Goal: Information Seeking & Learning: Check status

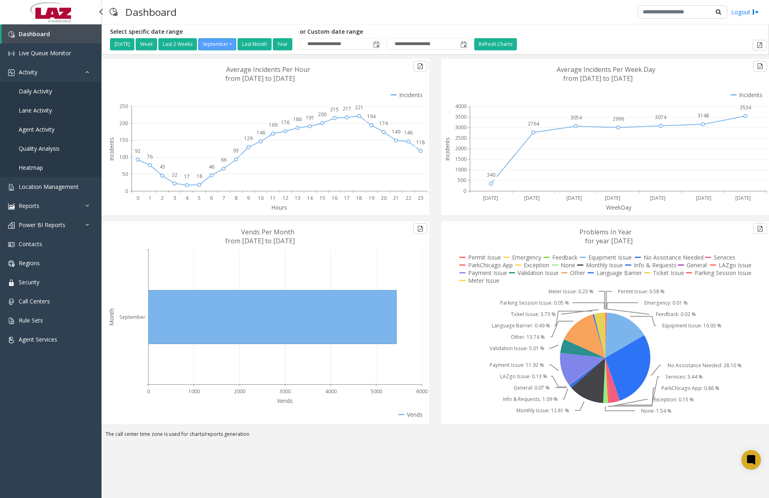
click at [45, 96] on link "Daily Activity" at bounding box center [51, 91] width 102 height 19
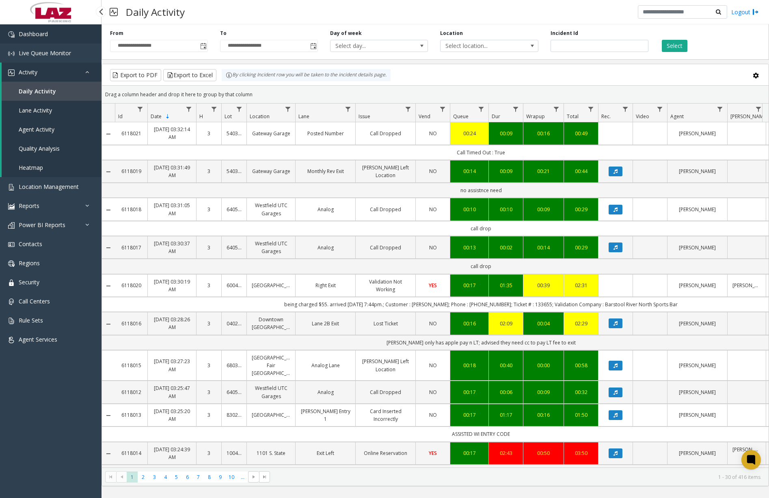
click at [28, 35] on span "Dashboard" at bounding box center [33, 34] width 29 height 8
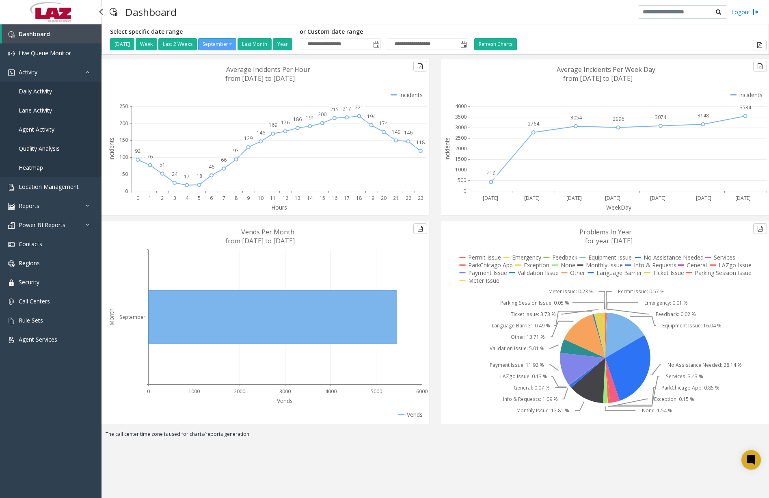
click at [39, 92] on span "Daily Activity" at bounding box center [35, 91] width 33 height 8
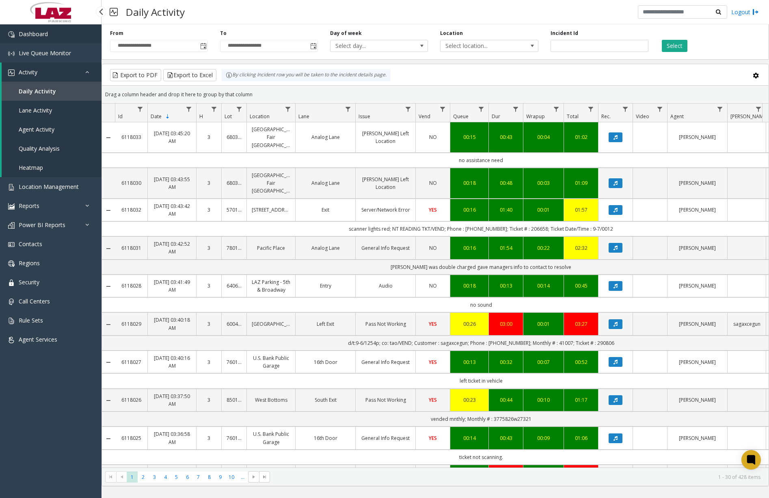
click at [82, 36] on link "Dashboard" at bounding box center [51, 33] width 102 height 19
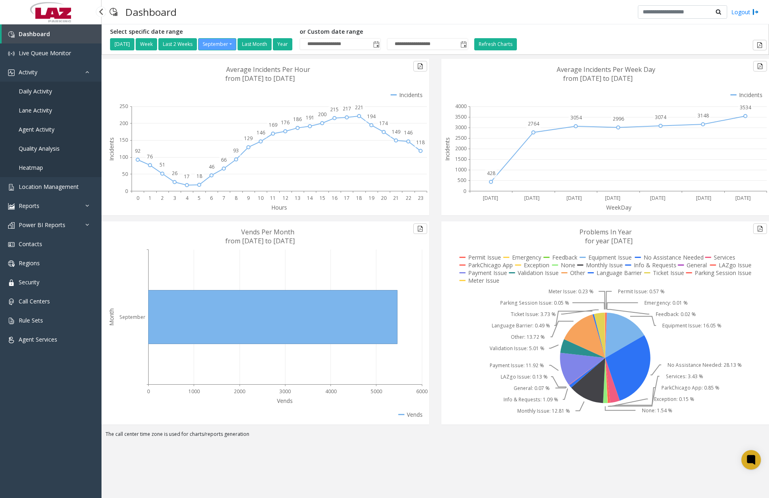
click at [52, 91] on link "Daily Activity" at bounding box center [51, 91] width 102 height 19
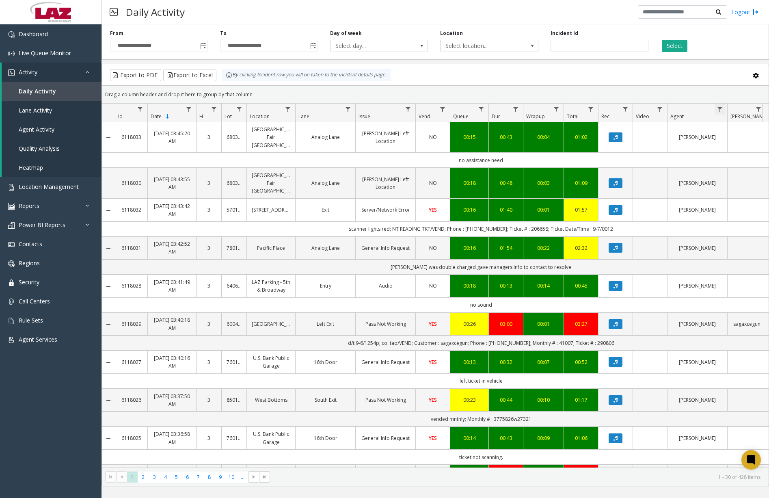
click at [721, 110] on span "Data table" at bounding box center [720, 109] width 6 height 6
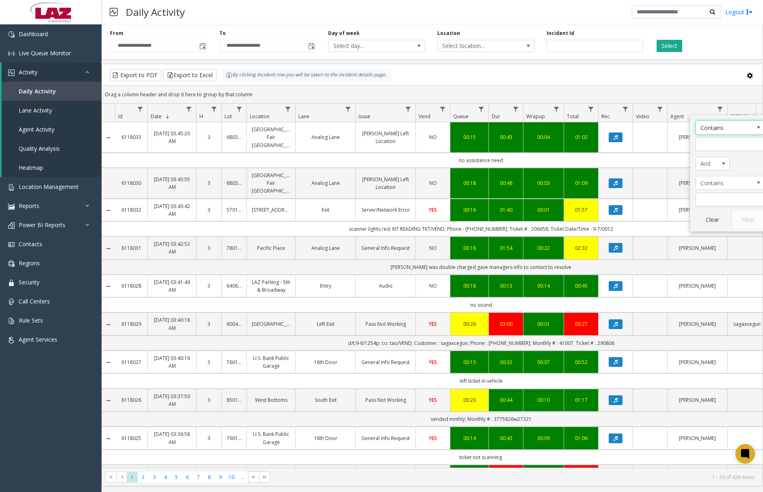
click at [718, 136] on kendo-grid-filter-menu-input-wrapper "Contains" at bounding box center [730, 136] width 69 height 30
click at [717, 143] on input "Agent Filter" at bounding box center [730, 144] width 69 height 14
type input "******"
click at [743, 215] on button "Filter" at bounding box center [748, 220] width 33 height 18
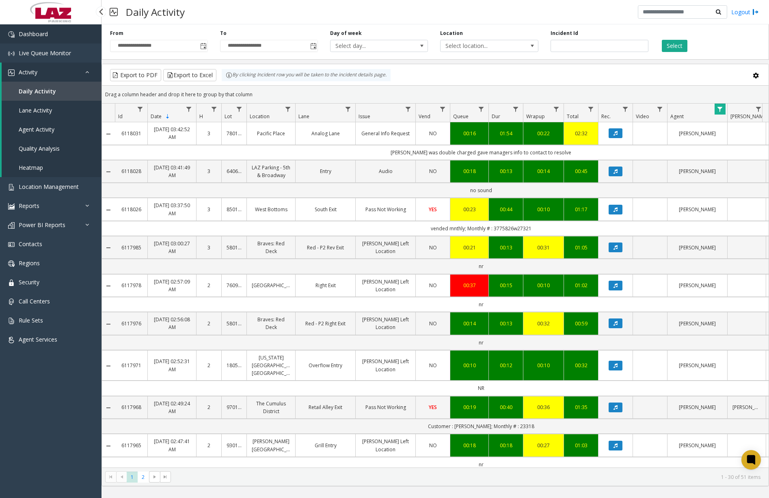
click at [61, 28] on link "Dashboard" at bounding box center [51, 33] width 102 height 19
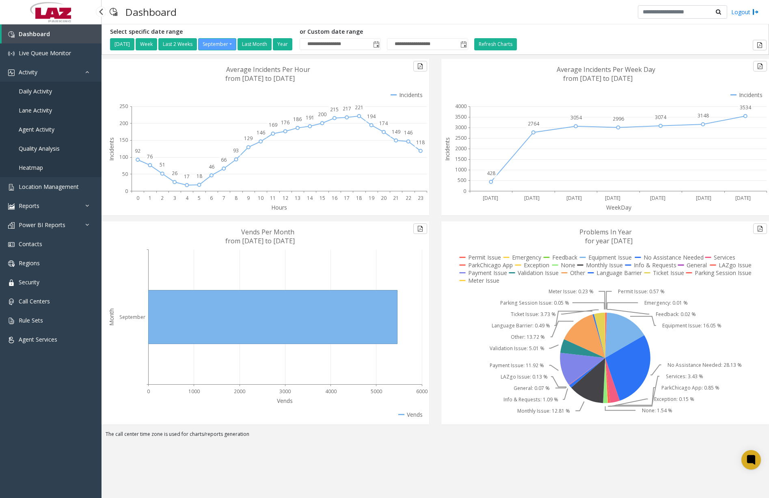
click at [50, 94] on span "Daily Activity" at bounding box center [35, 91] width 33 height 8
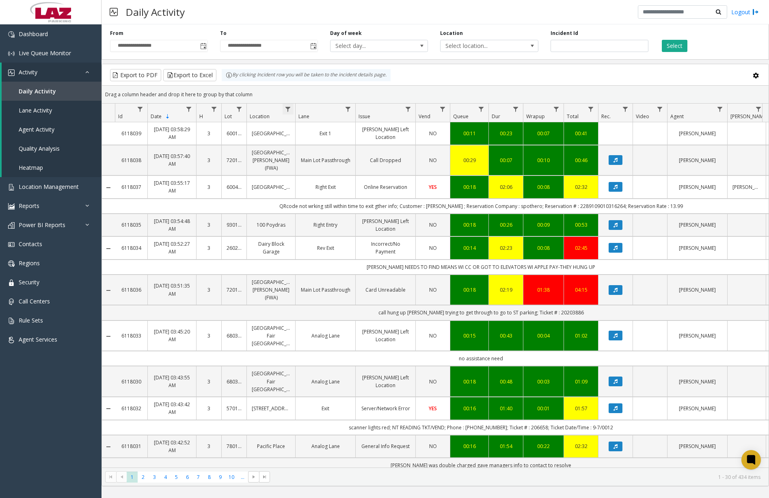
click at [287, 106] on span "Data table" at bounding box center [288, 109] width 6 height 6
click at [338, 148] on input "Location Filter" at bounding box center [323, 144] width 69 height 14
type input "******"
click at [349, 218] on button "Filter" at bounding box center [341, 220] width 33 height 18
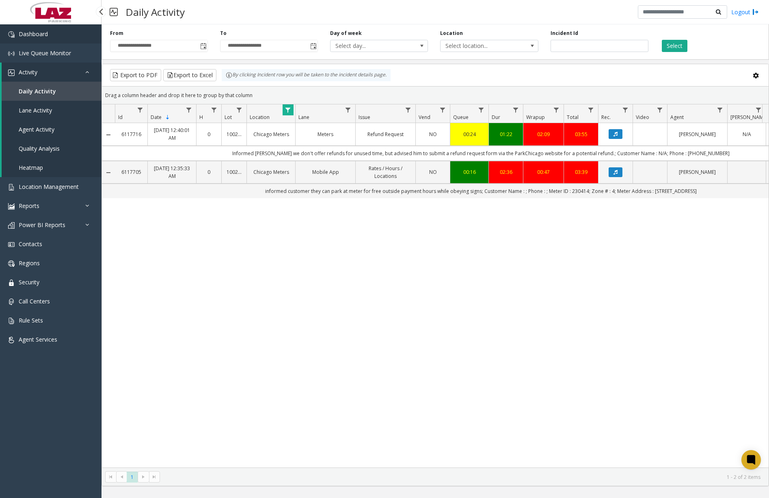
click at [53, 40] on link "Dashboard" at bounding box center [51, 33] width 102 height 19
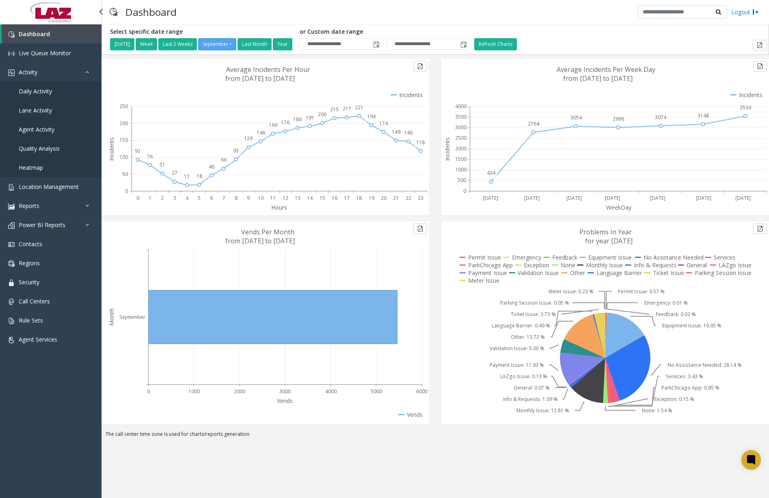
click at [45, 93] on span "Daily Activity" at bounding box center [35, 91] width 33 height 8
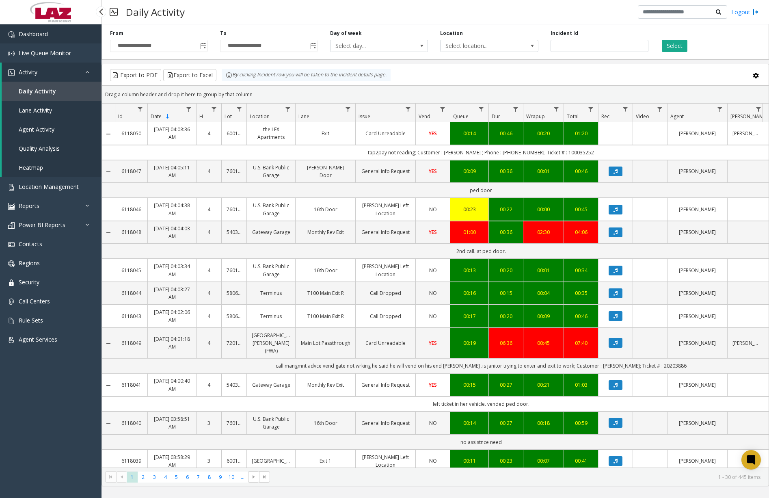
click at [62, 37] on link "Dashboard" at bounding box center [51, 33] width 102 height 19
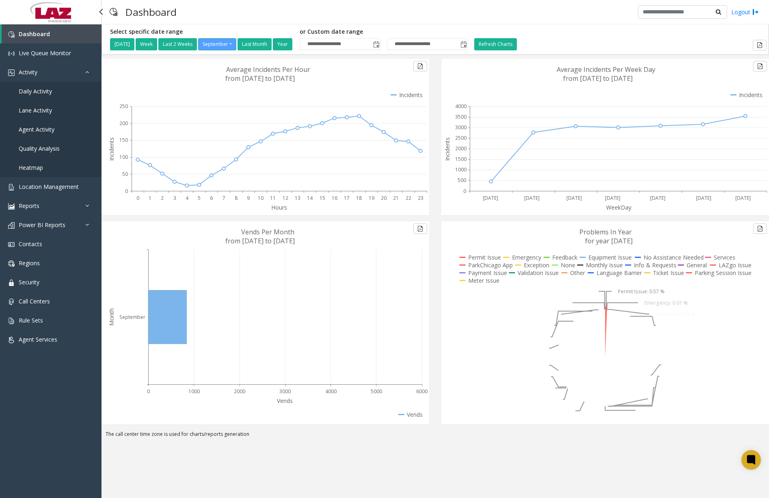
click at [47, 92] on span "Daily Activity" at bounding box center [35, 91] width 33 height 8
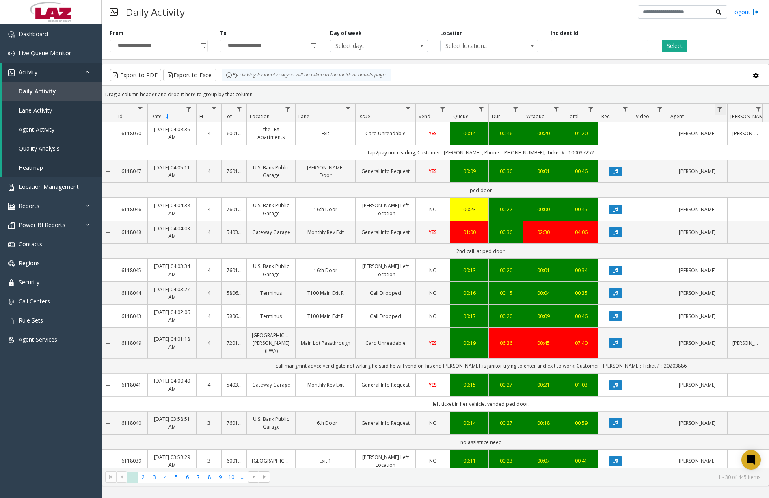
click at [721, 111] on span "Data table" at bounding box center [720, 109] width 6 height 6
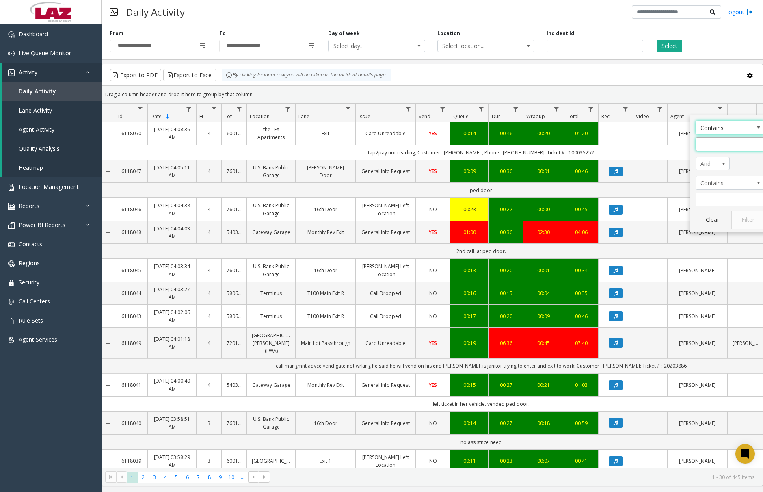
click at [724, 141] on input "Agent Filter" at bounding box center [730, 144] width 69 height 14
type input "******"
click at [739, 220] on button "Filter" at bounding box center [748, 220] width 33 height 18
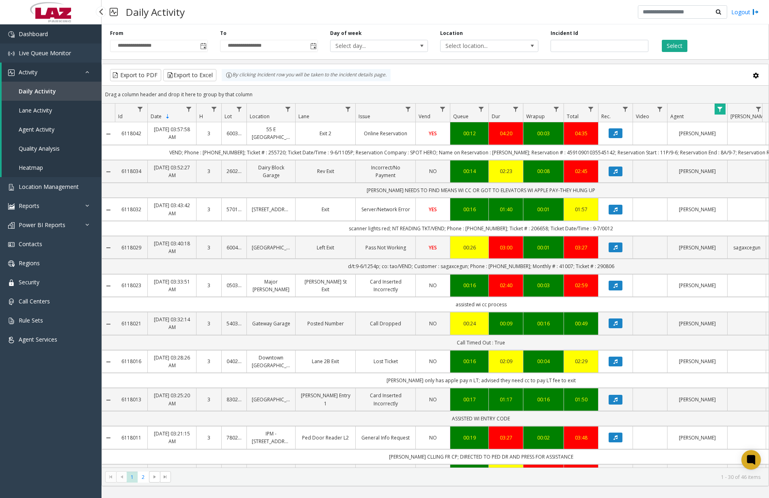
click at [60, 33] on link "Dashboard" at bounding box center [51, 33] width 102 height 19
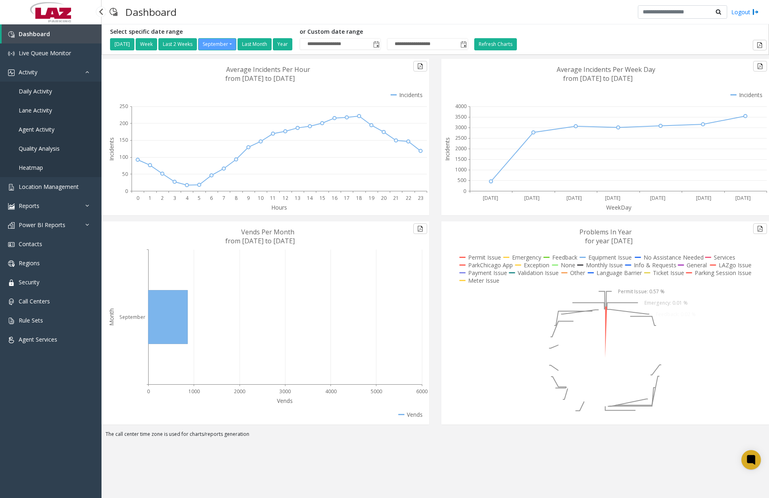
click at [45, 91] on span "Daily Activity" at bounding box center [35, 91] width 33 height 8
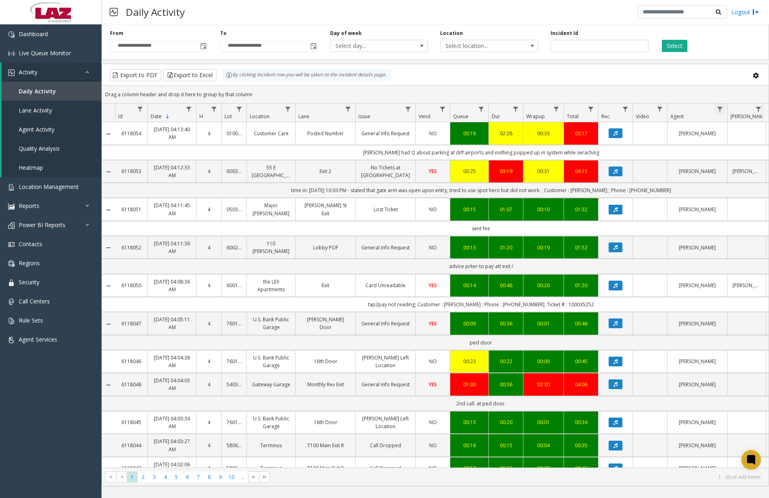
click at [720, 111] on span "Data table" at bounding box center [720, 109] width 6 height 6
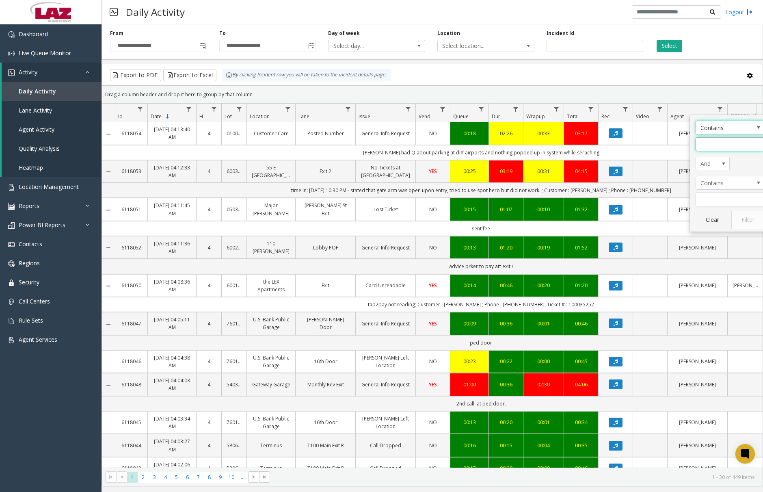
click at [721, 137] on input "Agent Filter" at bounding box center [730, 144] width 69 height 14
type input "*"
type input "*********"
click at [743, 215] on button "Filter" at bounding box center [748, 220] width 33 height 18
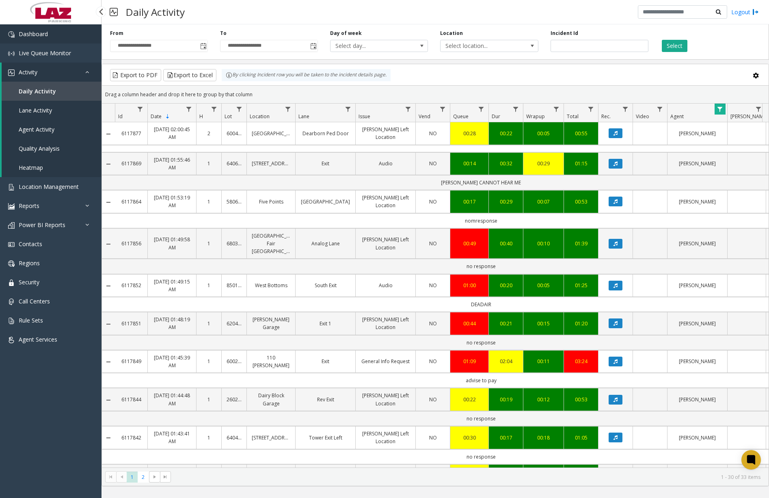
click at [50, 36] on link "Dashboard" at bounding box center [51, 33] width 102 height 19
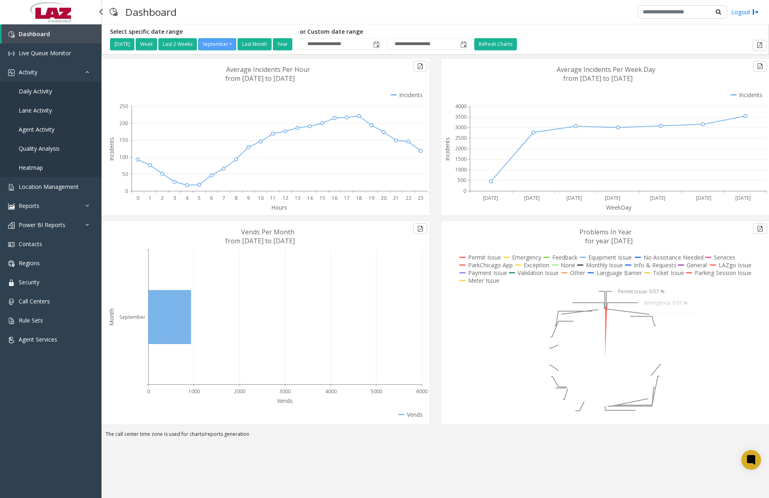
click at [49, 93] on span "Daily Activity" at bounding box center [35, 91] width 33 height 8
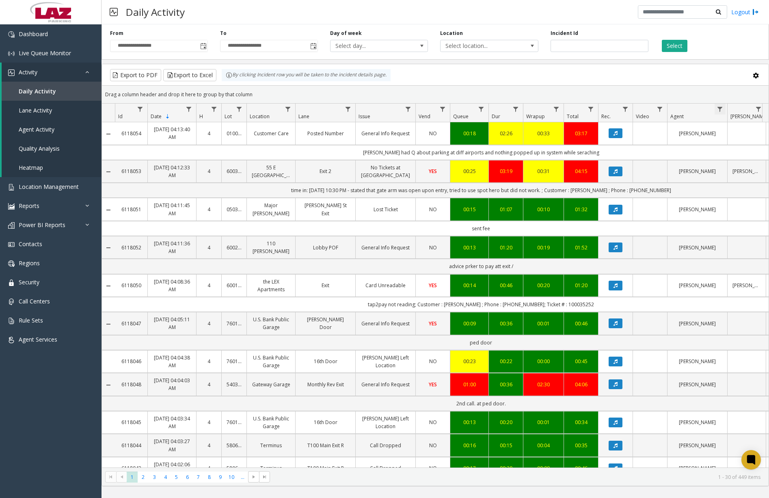
click at [721, 110] on span "Data table" at bounding box center [720, 109] width 6 height 6
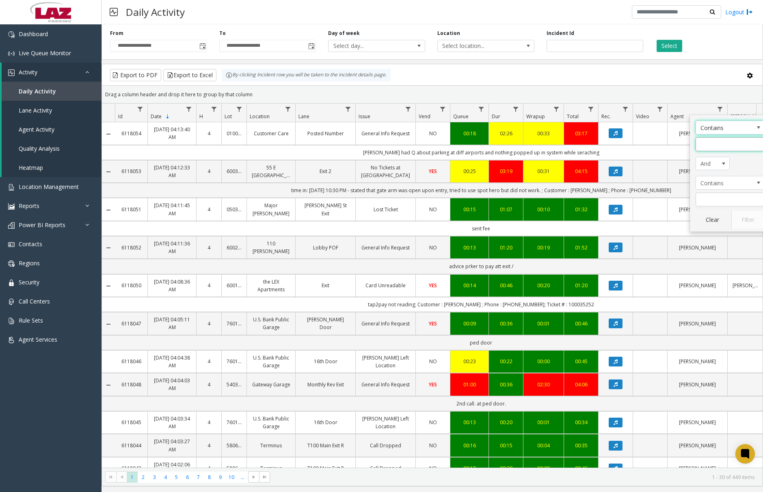
click at [733, 146] on input "Agent Filter" at bounding box center [730, 144] width 69 height 14
type input "*********"
drag, startPoint x: 739, startPoint y: 143, endPoint x: 677, endPoint y: 143, distance: 62.6
click at [677, 143] on app-root "**********" at bounding box center [381, 246] width 763 height 492
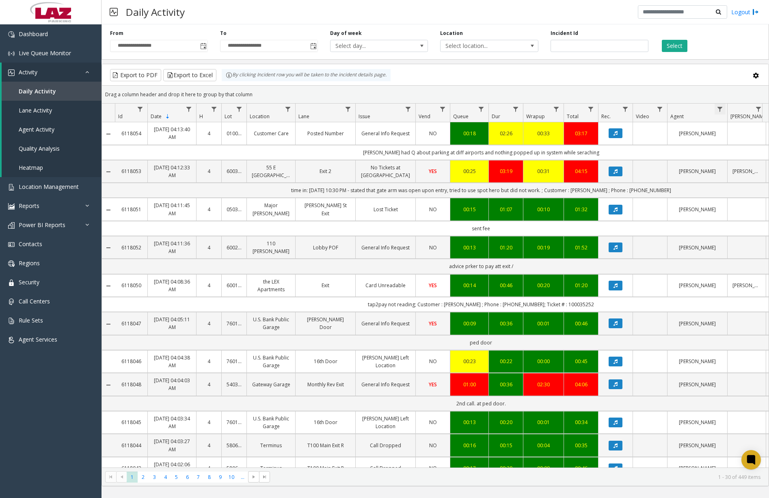
click at [718, 110] on span "Data table" at bounding box center [720, 109] width 6 height 6
click at [722, 108] on span "Data table" at bounding box center [720, 109] width 6 height 6
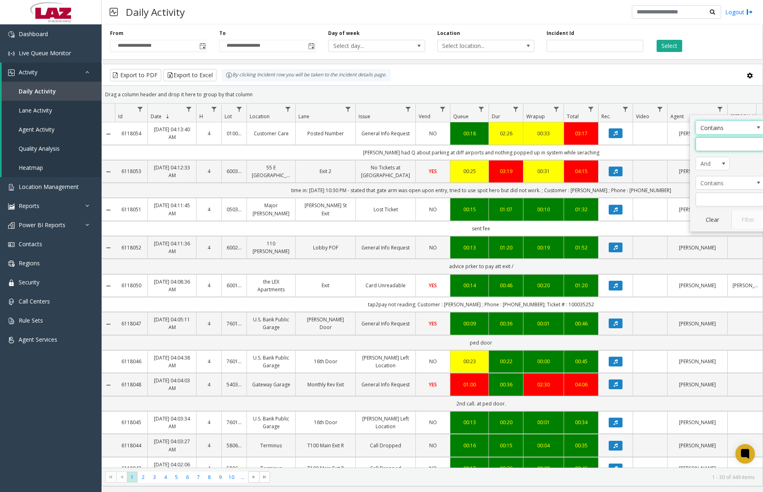
click at [729, 142] on input "Agent Filter" at bounding box center [730, 144] width 69 height 14
type input "*********"
click at [750, 213] on button "Filter" at bounding box center [748, 220] width 33 height 18
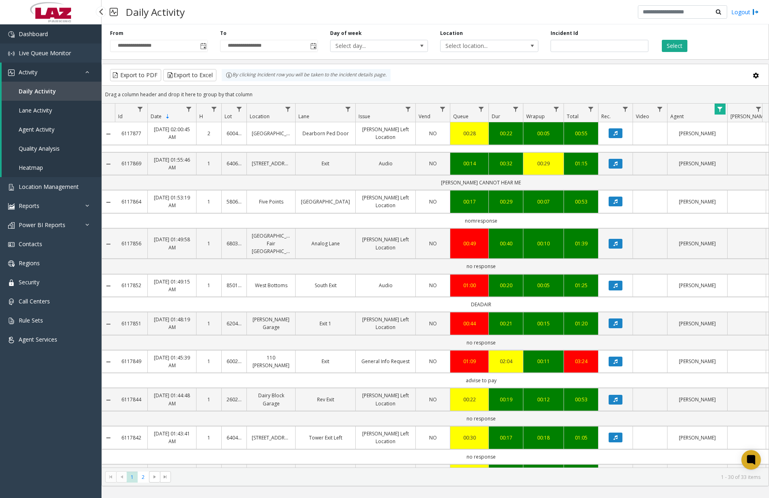
click at [45, 33] on span "Dashboard" at bounding box center [33, 34] width 29 height 8
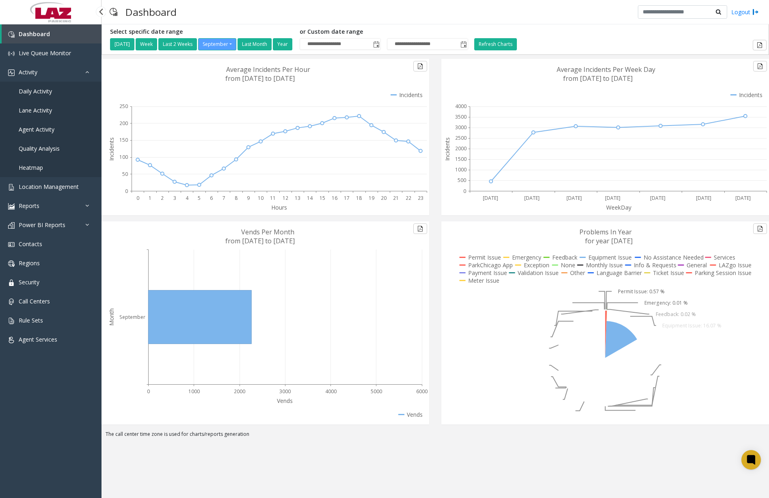
click at [47, 91] on span "Daily Activity" at bounding box center [35, 91] width 33 height 8
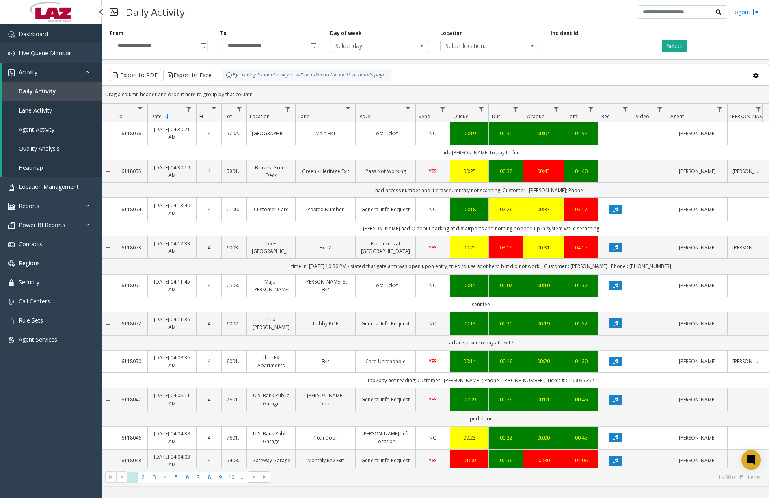
click at [63, 31] on link "Dashboard" at bounding box center [51, 33] width 102 height 19
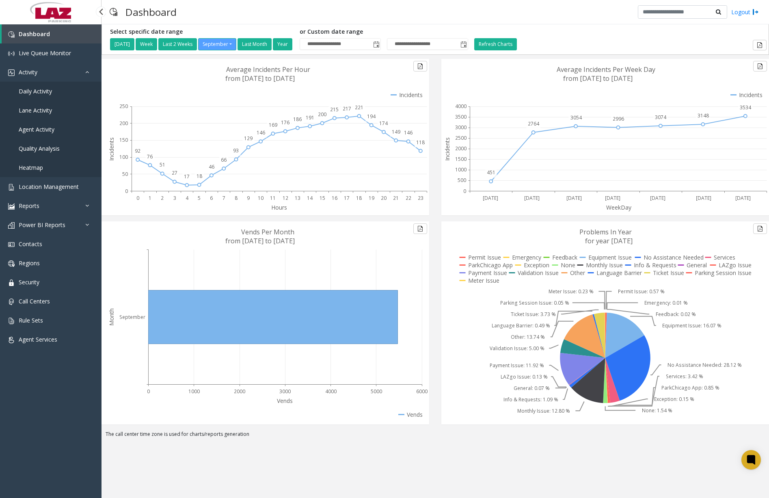
click at [39, 95] on link "Daily Activity" at bounding box center [51, 91] width 102 height 19
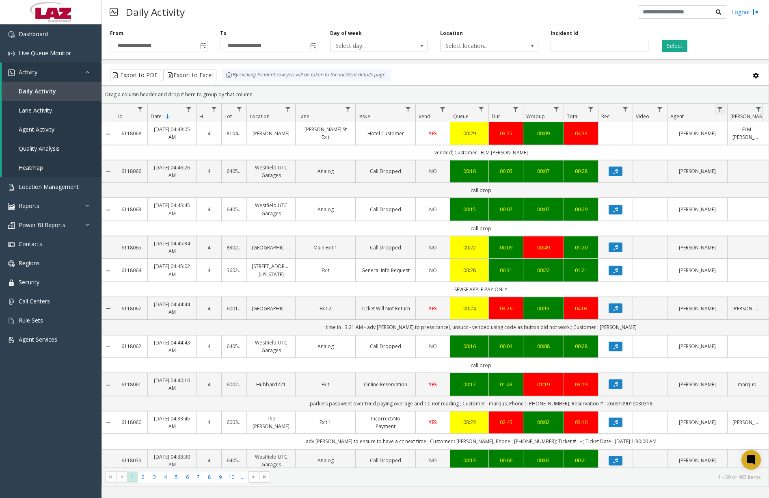
click at [723, 111] on span "Data table" at bounding box center [720, 109] width 6 height 6
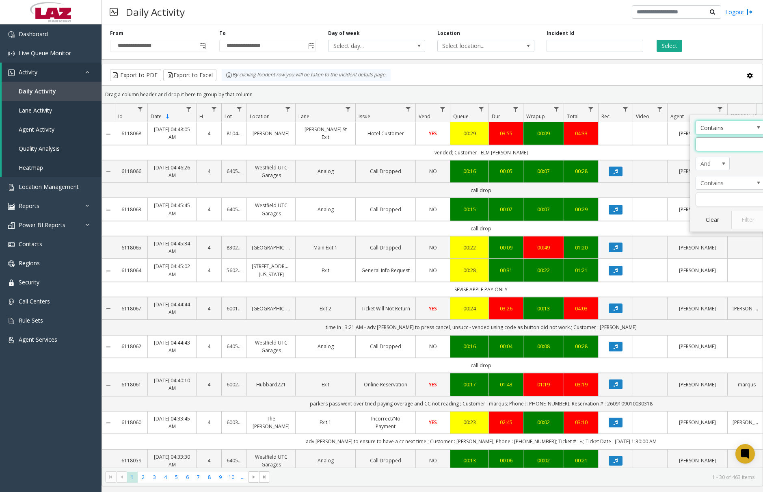
click at [732, 144] on input "Agent Filter" at bounding box center [730, 144] width 69 height 14
type input "*******"
click at [749, 220] on button "Filter" at bounding box center [748, 220] width 33 height 18
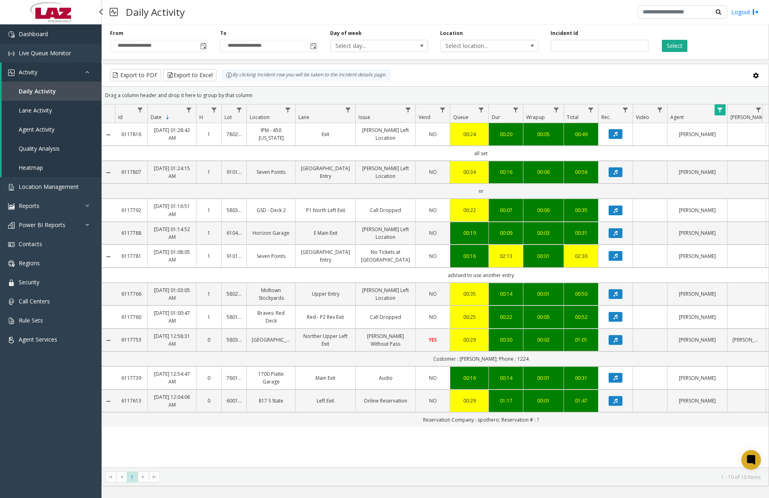
click at [71, 36] on link "Dashboard" at bounding box center [51, 33] width 102 height 19
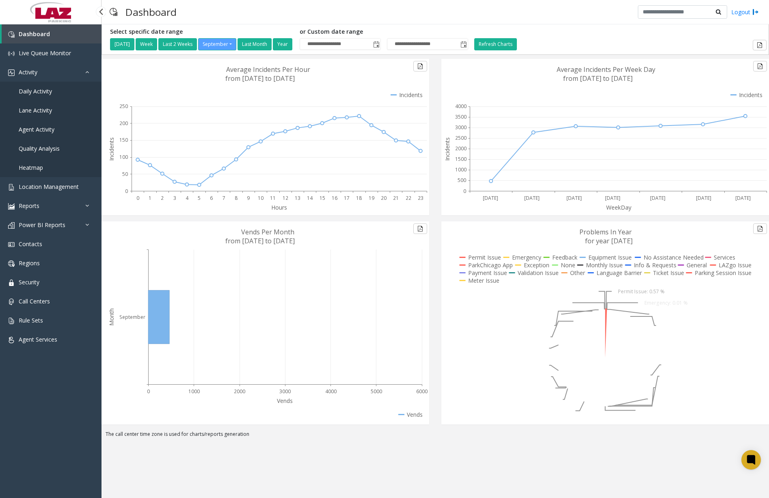
click at [49, 92] on span "Daily Activity" at bounding box center [35, 91] width 33 height 8
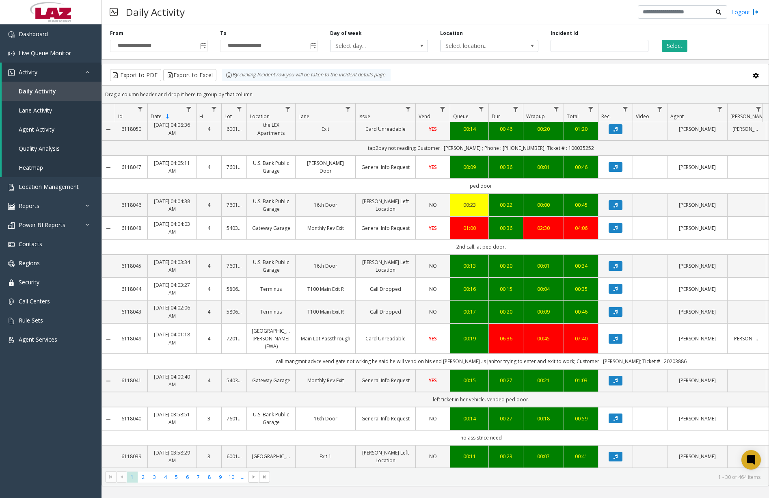
scroll to position [711, 0]
click at [50, 37] on link "Dashboard" at bounding box center [51, 33] width 102 height 19
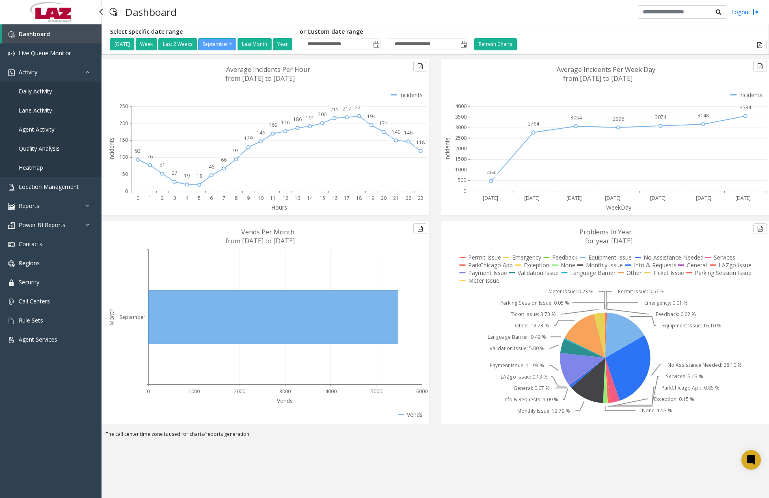
click at [52, 95] on link "Daily Activity" at bounding box center [51, 91] width 102 height 19
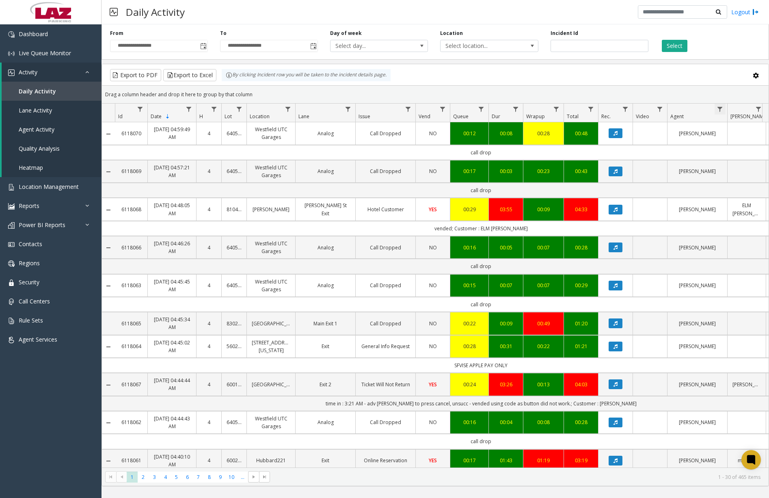
click at [722, 108] on span "Data table" at bounding box center [720, 109] width 6 height 6
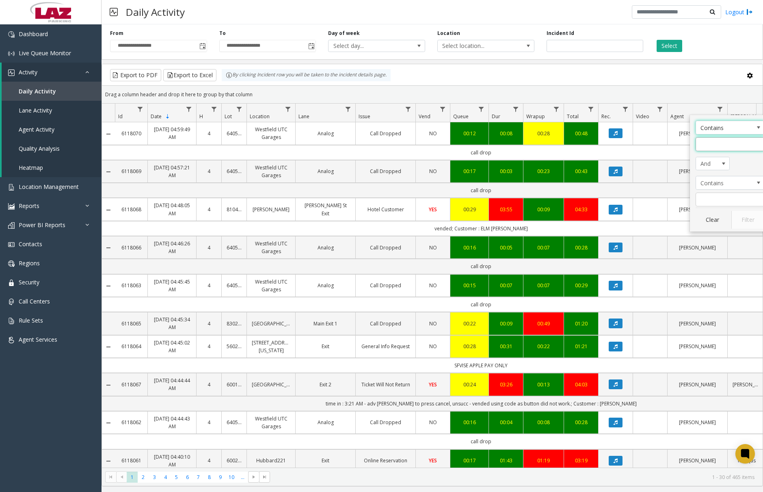
click at [718, 147] on input "Agent Filter" at bounding box center [730, 144] width 69 height 14
type input "*********"
click at [742, 220] on button "Filter" at bounding box center [748, 220] width 33 height 18
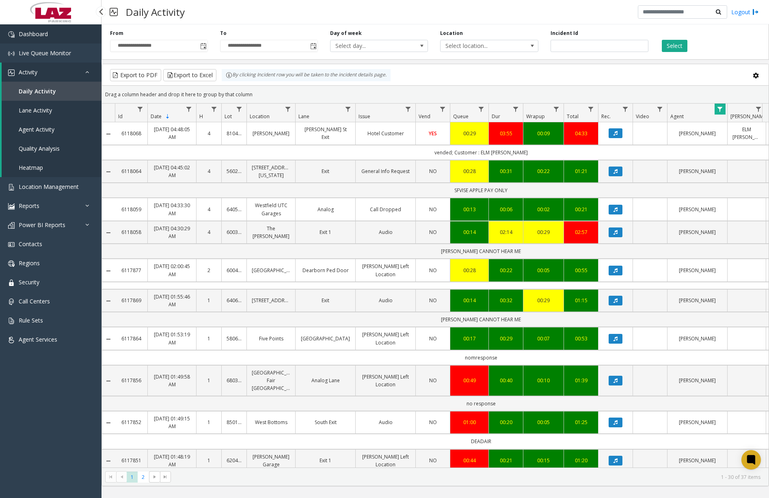
click at [45, 30] on span "Dashboard" at bounding box center [33, 34] width 29 height 8
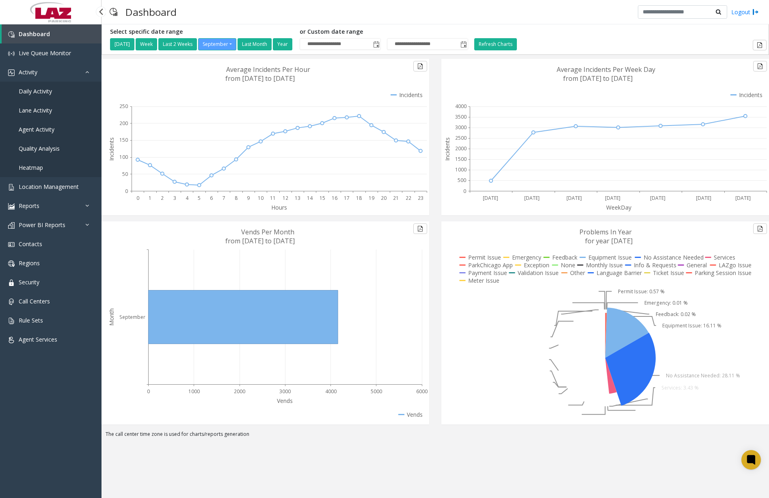
click at [54, 89] on link "Daily Activity" at bounding box center [51, 91] width 102 height 19
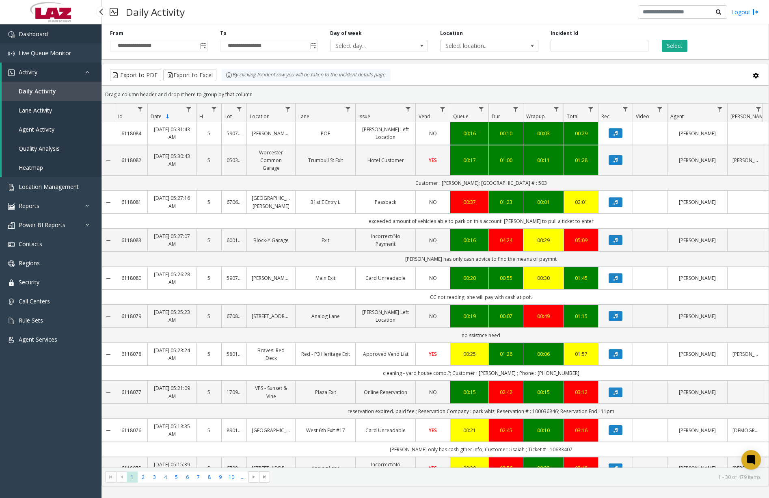
click at [63, 37] on link "Dashboard" at bounding box center [51, 33] width 102 height 19
